Goal: Entertainment & Leisure: Browse casually

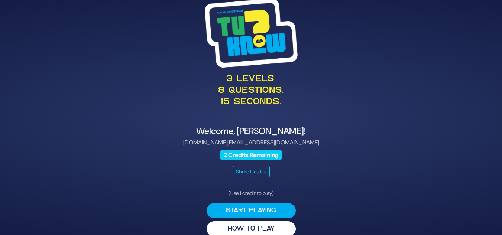
scroll to position [10, 0]
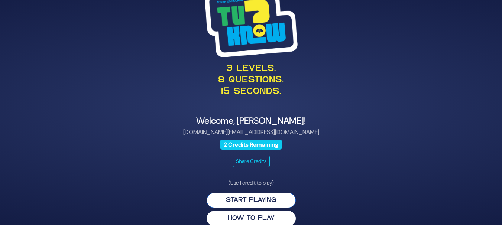
click at [276, 201] on button "Start Playing" at bounding box center [251, 200] width 89 height 15
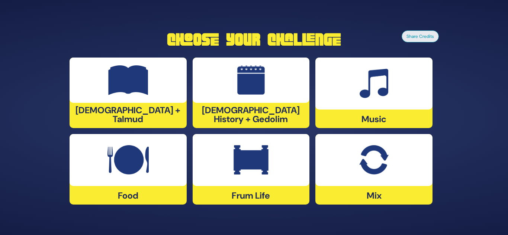
click at [238, 158] on img at bounding box center [250, 160] width 35 height 30
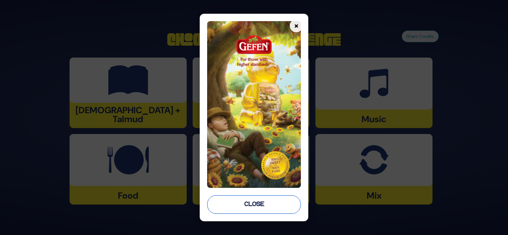
click at [258, 206] on button "Close" at bounding box center [254, 204] width 94 height 19
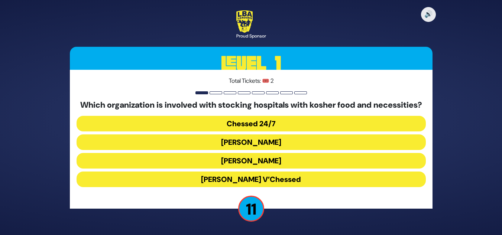
click at [302, 126] on button "Chessed 24/7" at bounding box center [251, 124] width 349 height 16
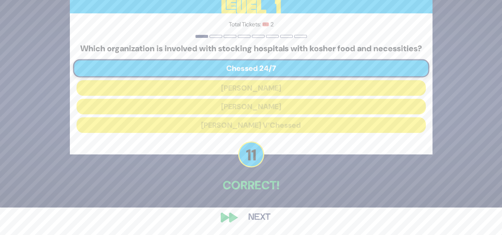
scroll to position [32, 0]
click at [255, 215] on button "Next" at bounding box center [259, 217] width 43 height 17
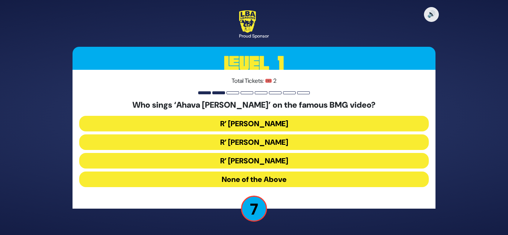
click at [294, 124] on button "R’ Abie Rotenberg" at bounding box center [253, 124] width 349 height 16
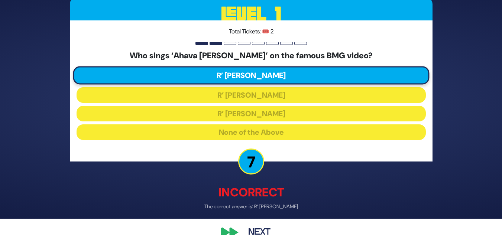
scroll to position [22, 0]
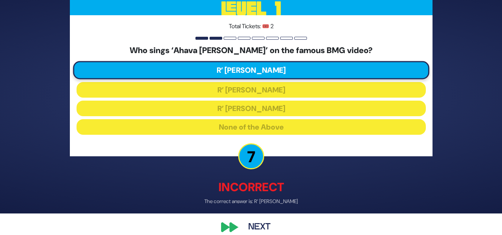
click at [259, 223] on button "Next" at bounding box center [259, 227] width 43 height 17
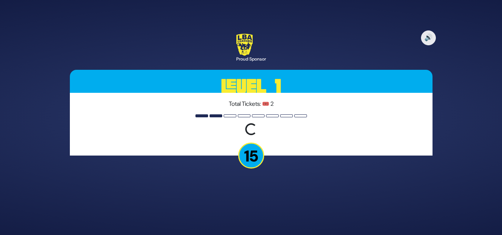
scroll to position [0, 0]
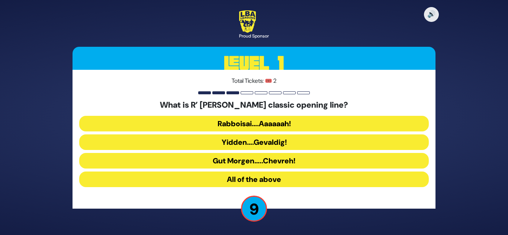
click at [298, 162] on button "Gut Morgen…..Chevreh!" at bounding box center [253, 161] width 349 height 16
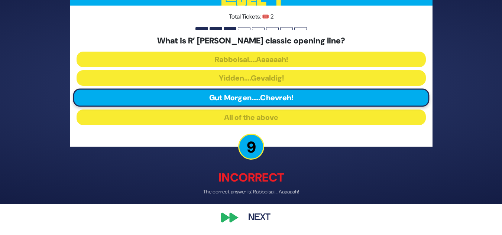
scroll to position [32, 0]
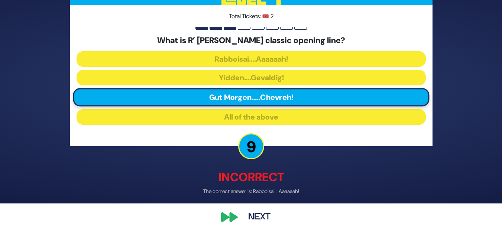
click at [264, 213] on button "Next" at bounding box center [259, 217] width 43 height 17
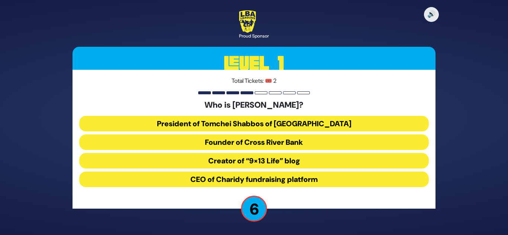
click at [317, 179] on button "CEO of Charidy fundraising platform" at bounding box center [253, 180] width 349 height 16
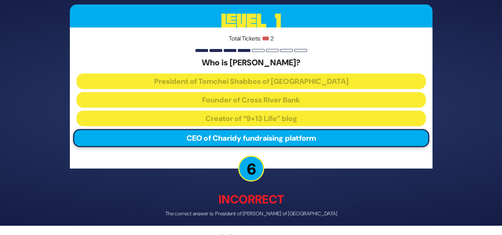
scroll to position [32, 0]
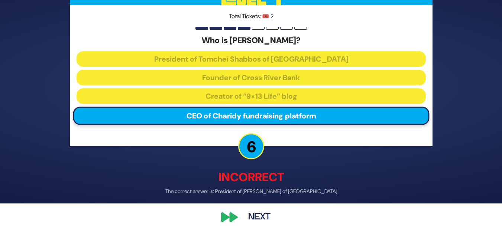
click at [263, 214] on button "Next" at bounding box center [259, 217] width 43 height 17
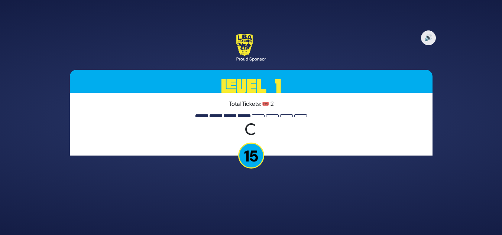
scroll to position [0, 0]
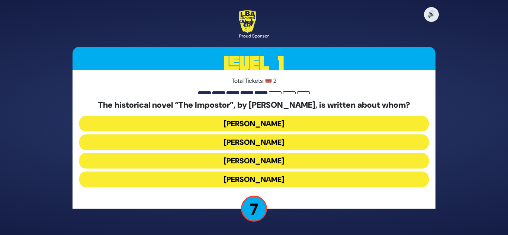
click at [298, 158] on button "Shabbesai Tzvi" at bounding box center [253, 161] width 349 height 16
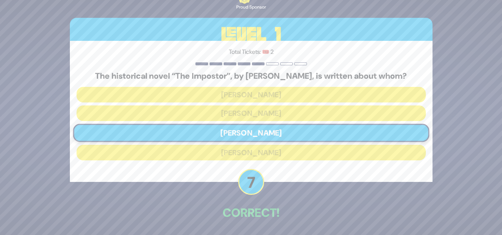
scroll to position [27, 0]
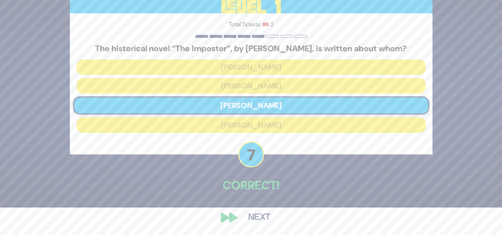
click at [263, 216] on button "Next" at bounding box center [259, 217] width 43 height 17
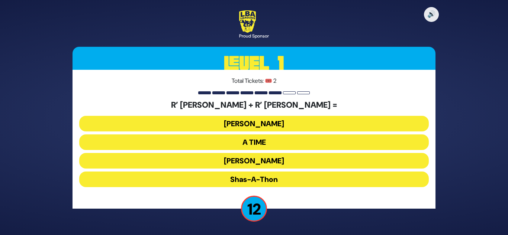
click at [298, 122] on button "Bonei Olam" at bounding box center [253, 124] width 349 height 16
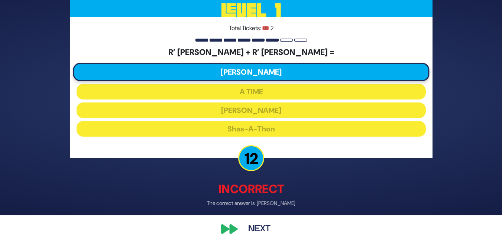
scroll to position [20, 0]
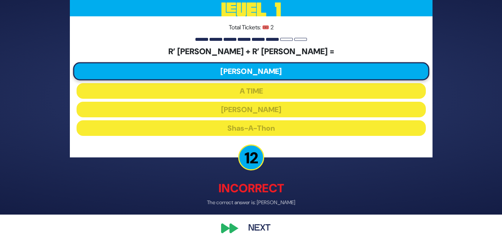
click at [265, 226] on button "Next" at bounding box center [259, 228] width 43 height 17
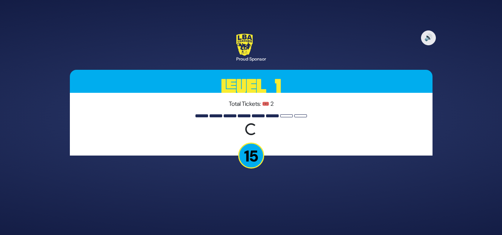
scroll to position [0, 0]
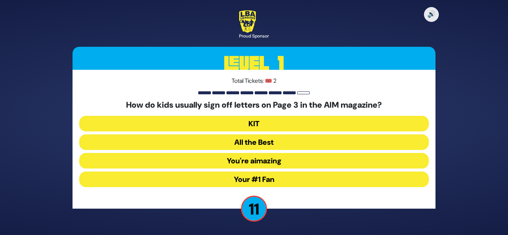
click at [296, 176] on button "Your #1 Fan" at bounding box center [253, 180] width 349 height 16
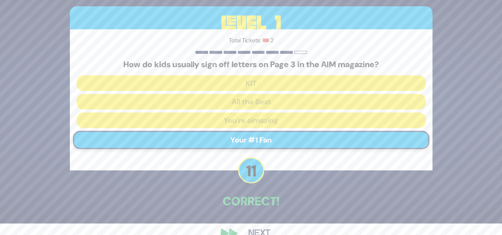
scroll to position [12, 0]
click at [256, 225] on button "Next" at bounding box center [259, 233] width 43 height 17
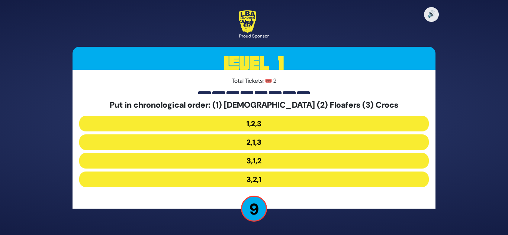
click at [266, 159] on button "3,1,2" at bounding box center [253, 161] width 349 height 16
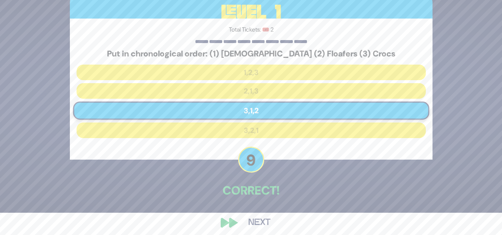
scroll to position [27, 0]
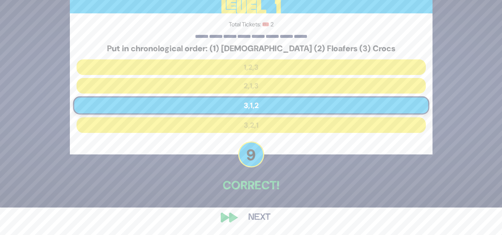
click at [259, 214] on button "Next" at bounding box center [259, 217] width 43 height 17
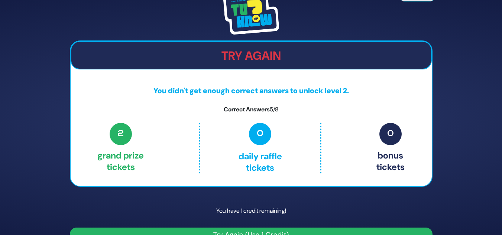
scroll to position [16, 0]
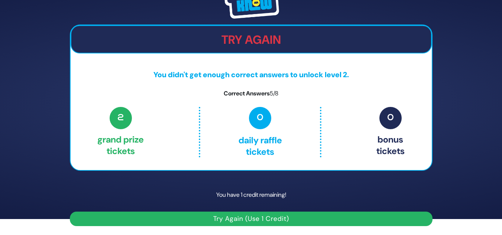
click at [254, 223] on button "Try Again (Use 1 Credit)" at bounding box center [251, 219] width 363 height 14
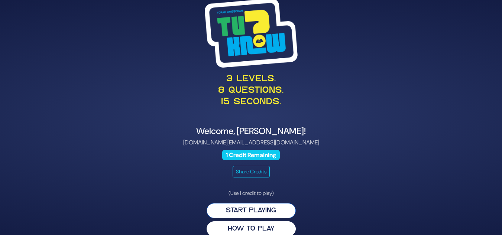
click at [257, 210] on button "Start Playing" at bounding box center [251, 210] width 89 height 15
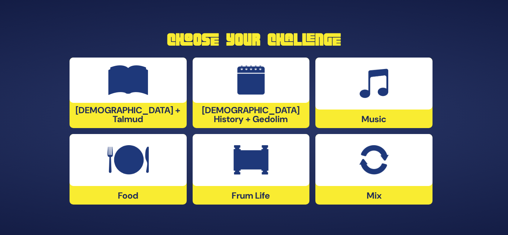
click at [155, 103] on div at bounding box center [127, 80] width 117 height 45
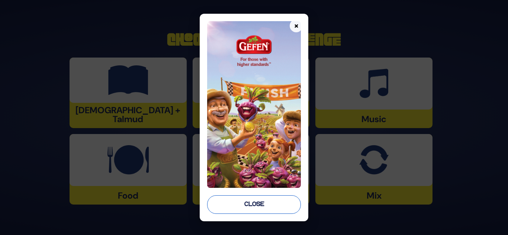
click at [251, 200] on button "Close" at bounding box center [254, 204] width 94 height 19
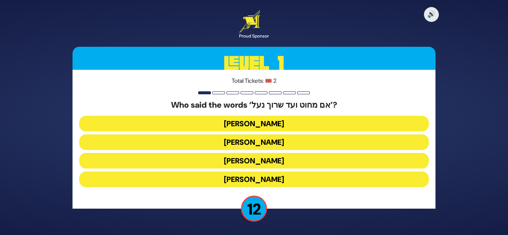
click at [285, 161] on button "[PERSON_NAME]" at bounding box center [253, 161] width 349 height 16
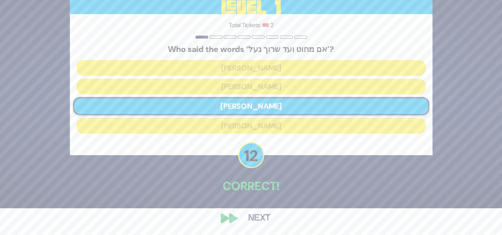
scroll to position [27, 0]
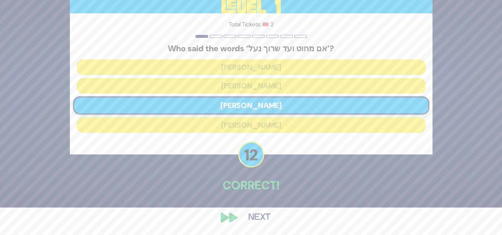
click at [246, 220] on button "Next" at bounding box center [259, 217] width 43 height 17
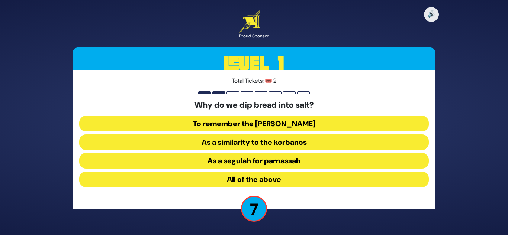
click at [297, 180] on button "All of the above" at bounding box center [253, 180] width 349 height 16
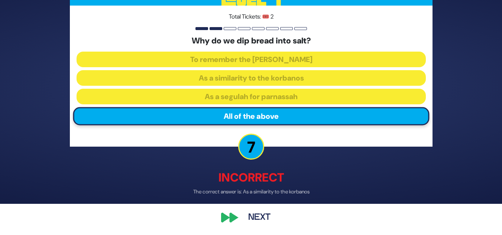
scroll to position [32, 0]
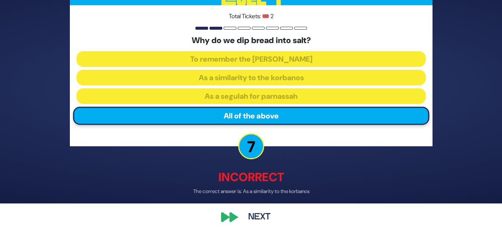
click at [260, 219] on button "Next" at bounding box center [259, 217] width 43 height 17
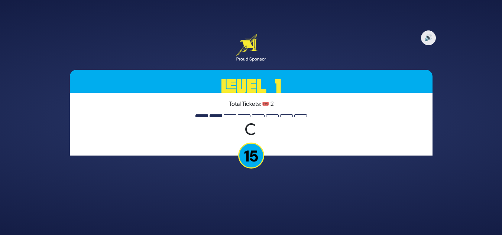
scroll to position [0, 0]
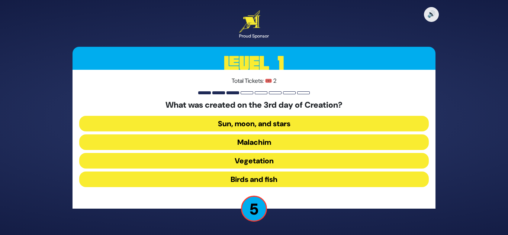
click at [294, 156] on button "Vegetation" at bounding box center [253, 161] width 349 height 16
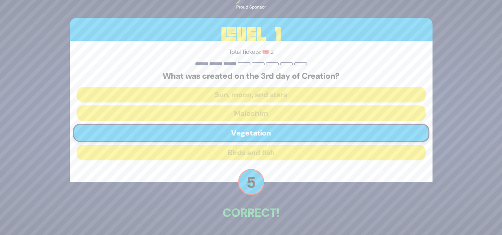
scroll to position [27, 0]
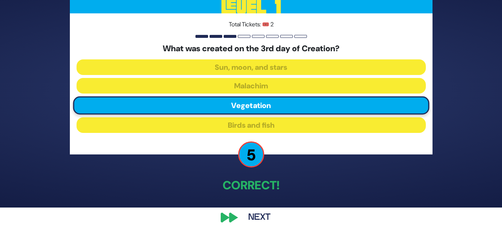
click at [245, 222] on button "Next" at bounding box center [259, 217] width 43 height 17
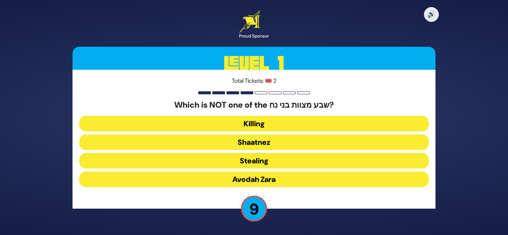
click at [291, 140] on button "Shaatnez" at bounding box center [253, 143] width 349 height 16
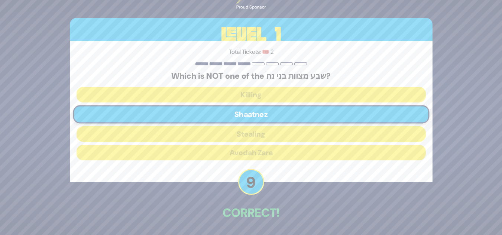
scroll to position [27, 0]
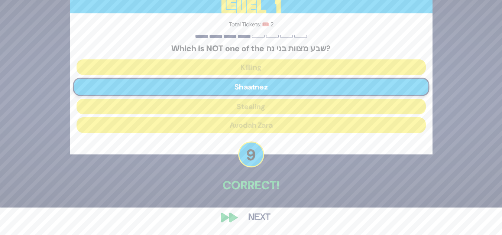
click at [259, 217] on button "Next" at bounding box center [259, 217] width 43 height 17
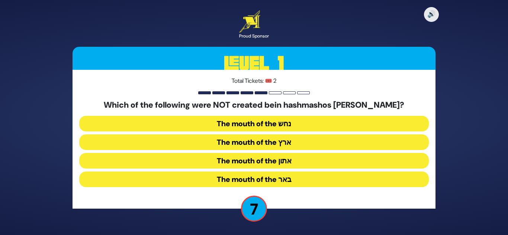
click at [294, 158] on button "The mouth of the אתון" at bounding box center [253, 161] width 349 height 16
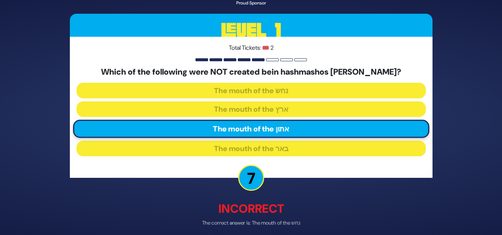
scroll to position [32, 0]
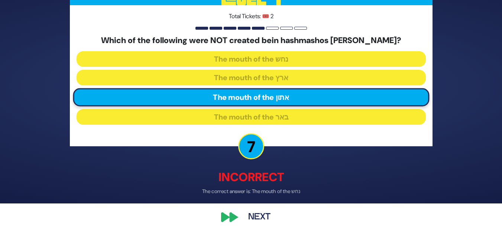
click at [258, 211] on button "Next" at bounding box center [259, 217] width 43 height 17
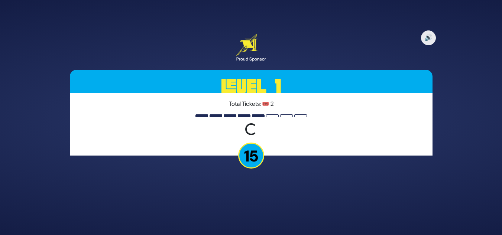
scroll to position [0, 0]
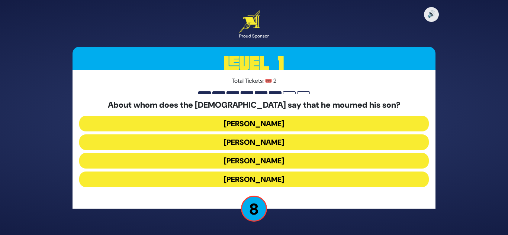
click at [298, 137] on button "[PERSON_NAME]" at bounding box center [253, 143] width 349 height 16
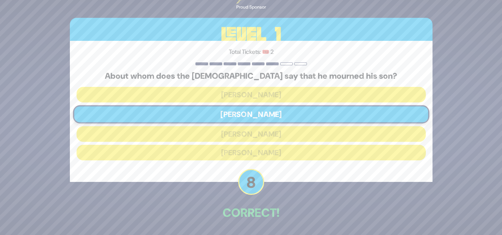
scroll to position [27, 0]
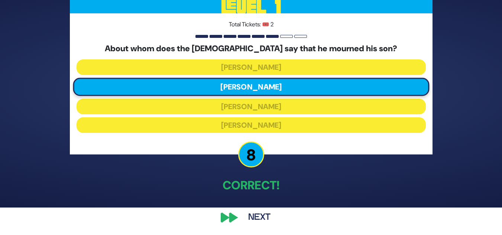
click at [252, 214] on button "Next" at bounding box center [259, 217] width 43 height 17
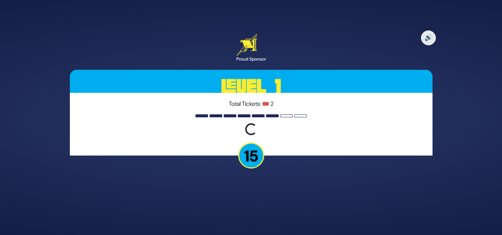
scroll to position [0, 0]
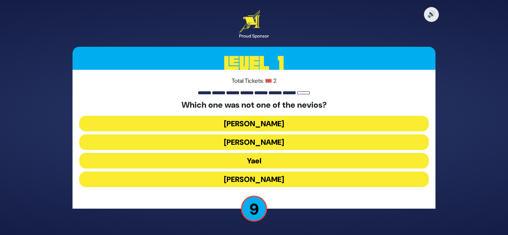
click at [385, 162] on button "Yael" at bounding box center [253, 161] width 349 height 16
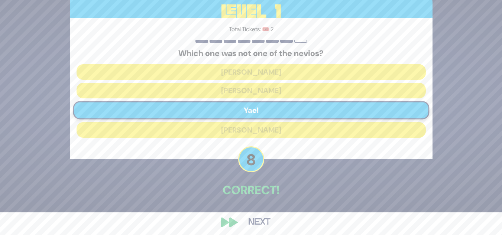
scroll to position [27, 0]
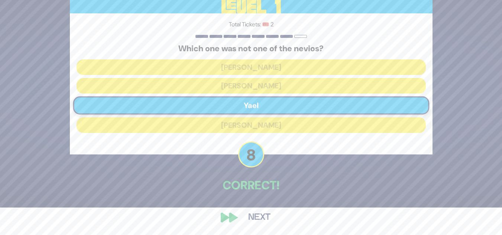
click at [251, 217] on button "Next" at bounding box center [259, 217] width 43 height 17
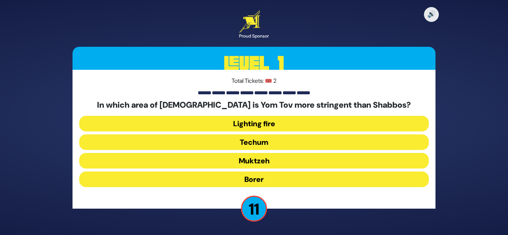
click at [321, 159] on button "Muktzeh" at bounding box center [253, 161] width 349 height 16
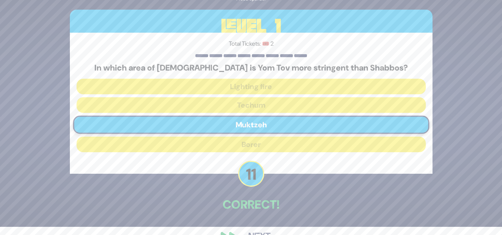
scroll to position [27, 0]
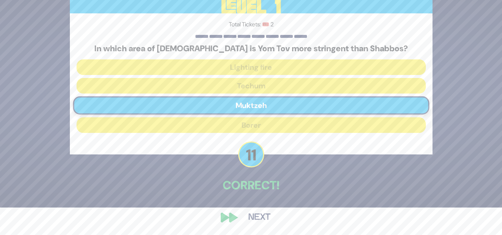
click at [266, 221] on button "Next" at bounding box center [259, 217] width 43 height 17
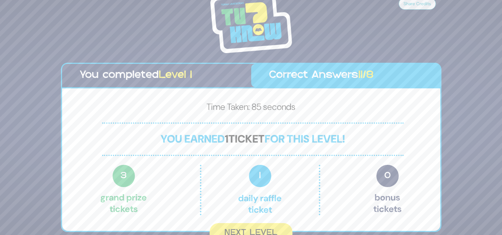
scroll to position [8, 0]
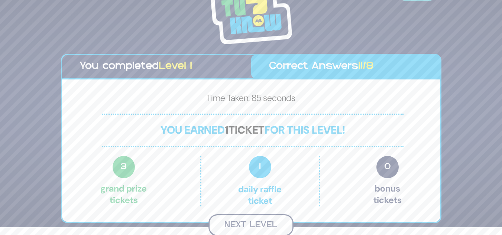
click at [257, 226] on button "Next Level" at bounding box center [250, 225] width 85 height 22
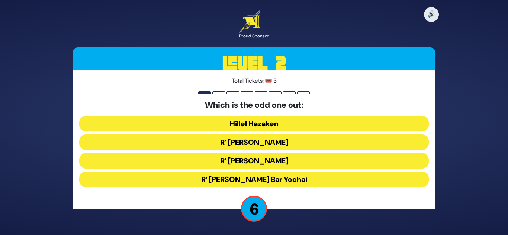
click at [412, 143] on button "R’ [PERSON_NAME]" at bounding box center [253, 143] width 349 height 16
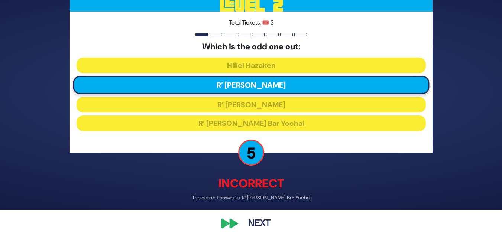
scroll to position [27, 0]
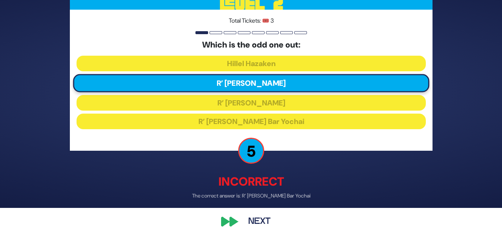
click at [261, 223] on button "Next" at bounding box center [259, 222] width 43 height 17
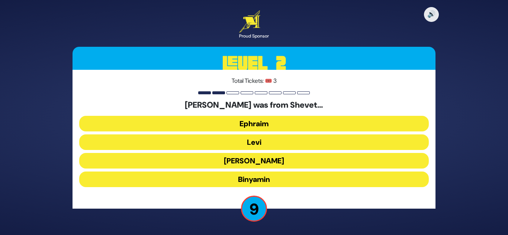
click at [397, 137] on button "Levi" at bounding box center [253, 143] width 349 height 16
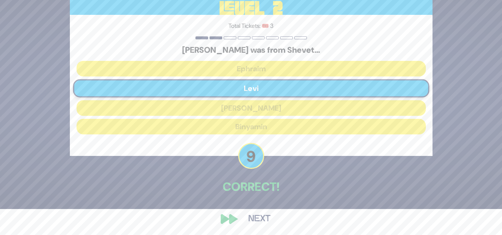
scroll to position [27, 0]
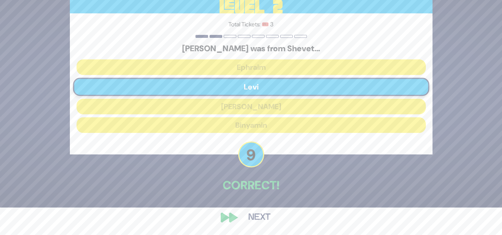
click at [266, 217] on button "Next" at bounding box center [259, 217] width 43 height 17
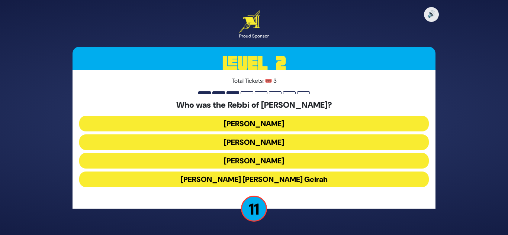
click at [416, 140] on button "[PERSON_NAME]" at bounding box center [253, 143] width 349 height 16
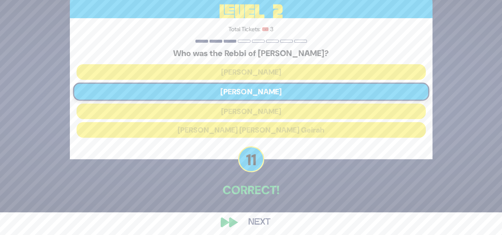
scroll to position [27, 0]
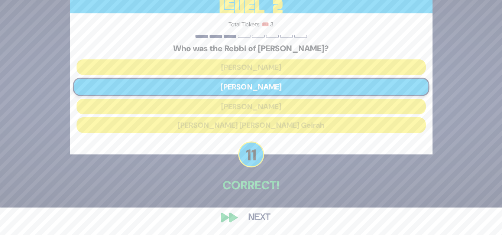
click at [264, 215] on button "Next" at bounding box center [259, 217] width 43 height 17
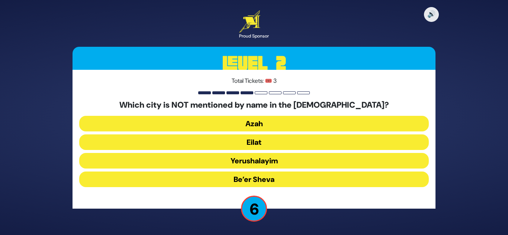
click at [409, 139] on button "Eilat" at bounding box center [253, 143] width 349 height 16
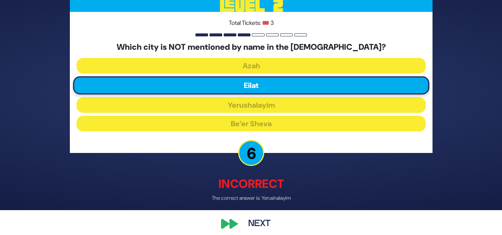
scroll to position [32, 0]
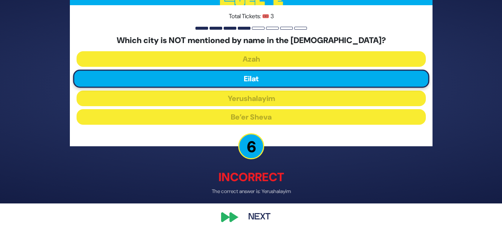
click at [258, 219] on button "Next" at bounding box center [259, 217] width 43 height 17
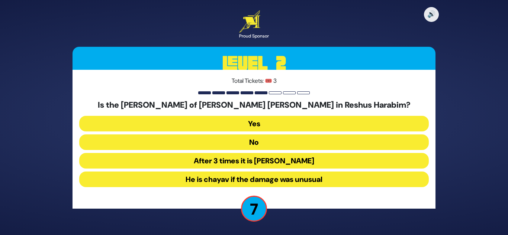
click at [391, 178] on button "He is chayav if the damage was unusual" at bounding box center [253, 180] width 349 height 16
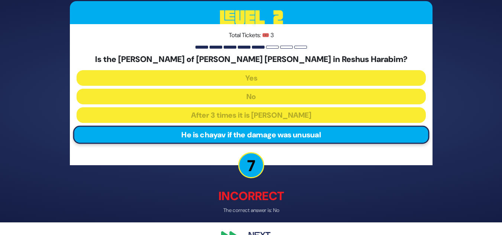
scroll to position [32, 0]
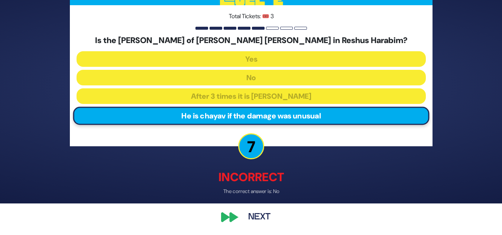
click at [266, 214] on button "Next" at bounding box center [259, 217] width 43 height 17
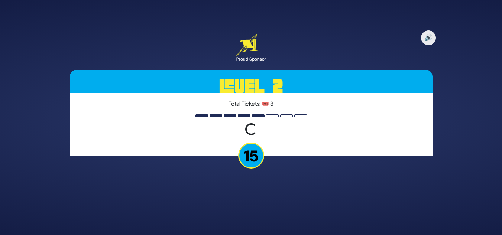
scroll to position [0, 0]
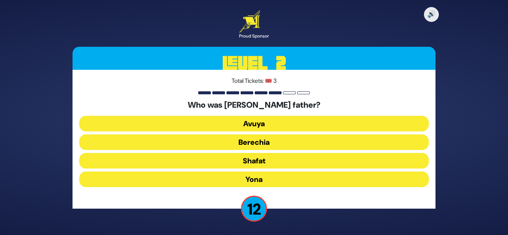
click at [414, 161] on button "Shafat" at bounding box center [253, 161] width 349 height 16
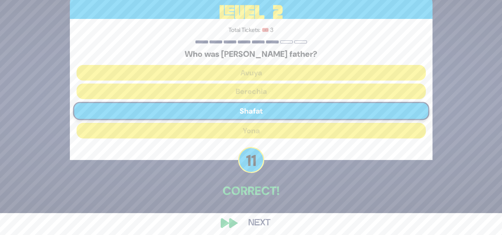
scroll to position [27, 0]
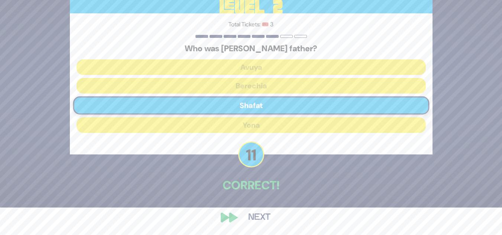
click at [262, 221] on button "Next" at bounding box center [259, 217] width 43 height 17
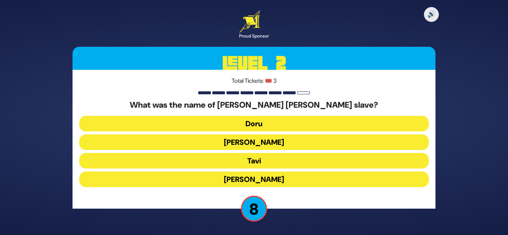
click at [407, 177] on button "[PERSON_NAME]" at bounding box center [253, 180] width 349 height 16
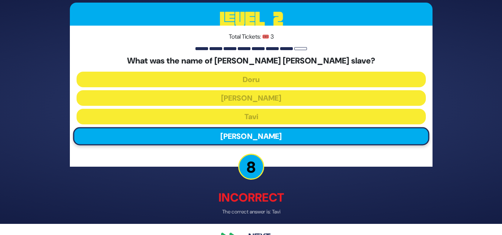
scroll to position [20, 0]
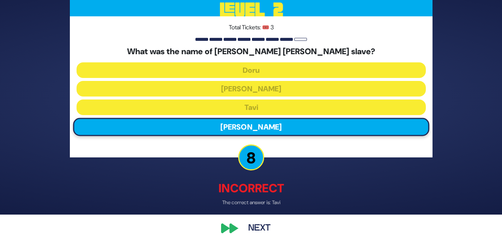
click at [262, 228] on button "Next" at bounding box center [259, 228] width 43 height 17
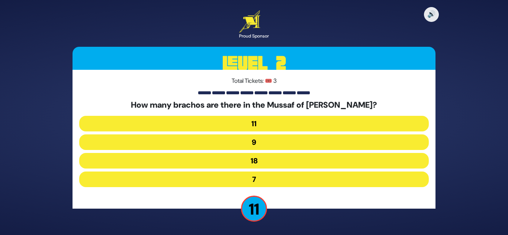
click at [406, 140] on button "9" at bounding box center [253, 143] width 349 height 16
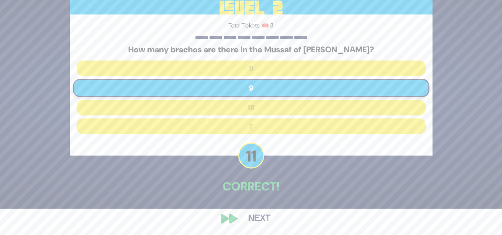
scroll to position [27, 0]
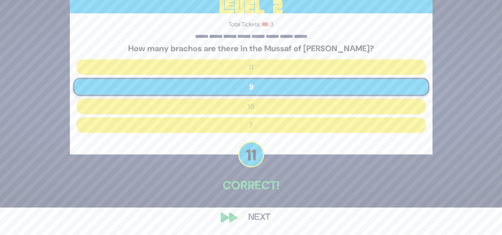
click at [258, 222] on button "Next" at bounding box center [259, 217] width 43 height 17
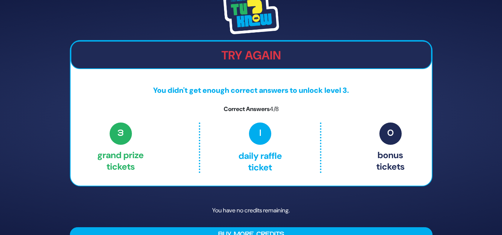
scroll to position [16, 0]
